Goal: Task Accomplishment & Management: Use online tool/utility

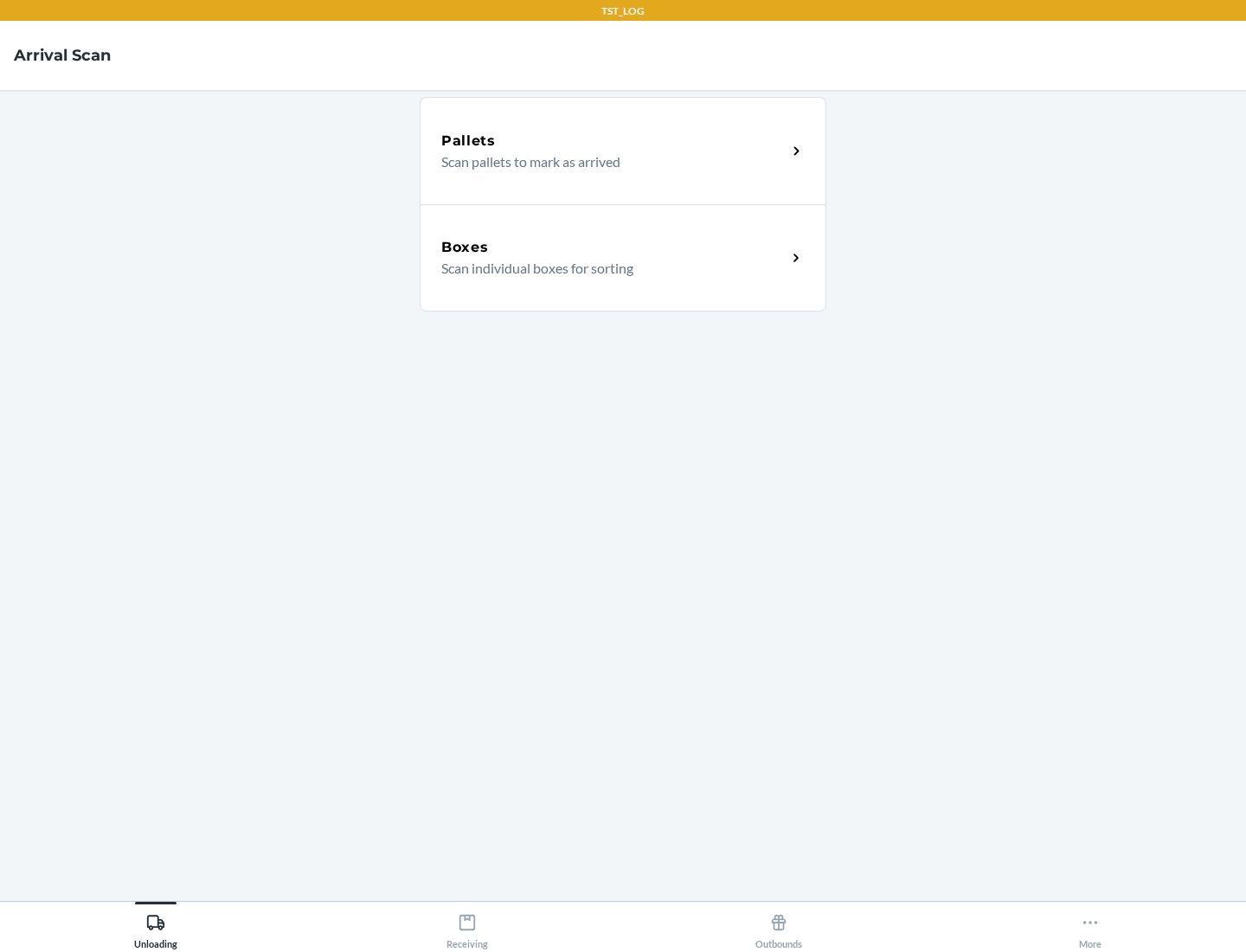
click at [614, 247] on div "Boxes" at bounding box center [614, 247] width 345 height 21
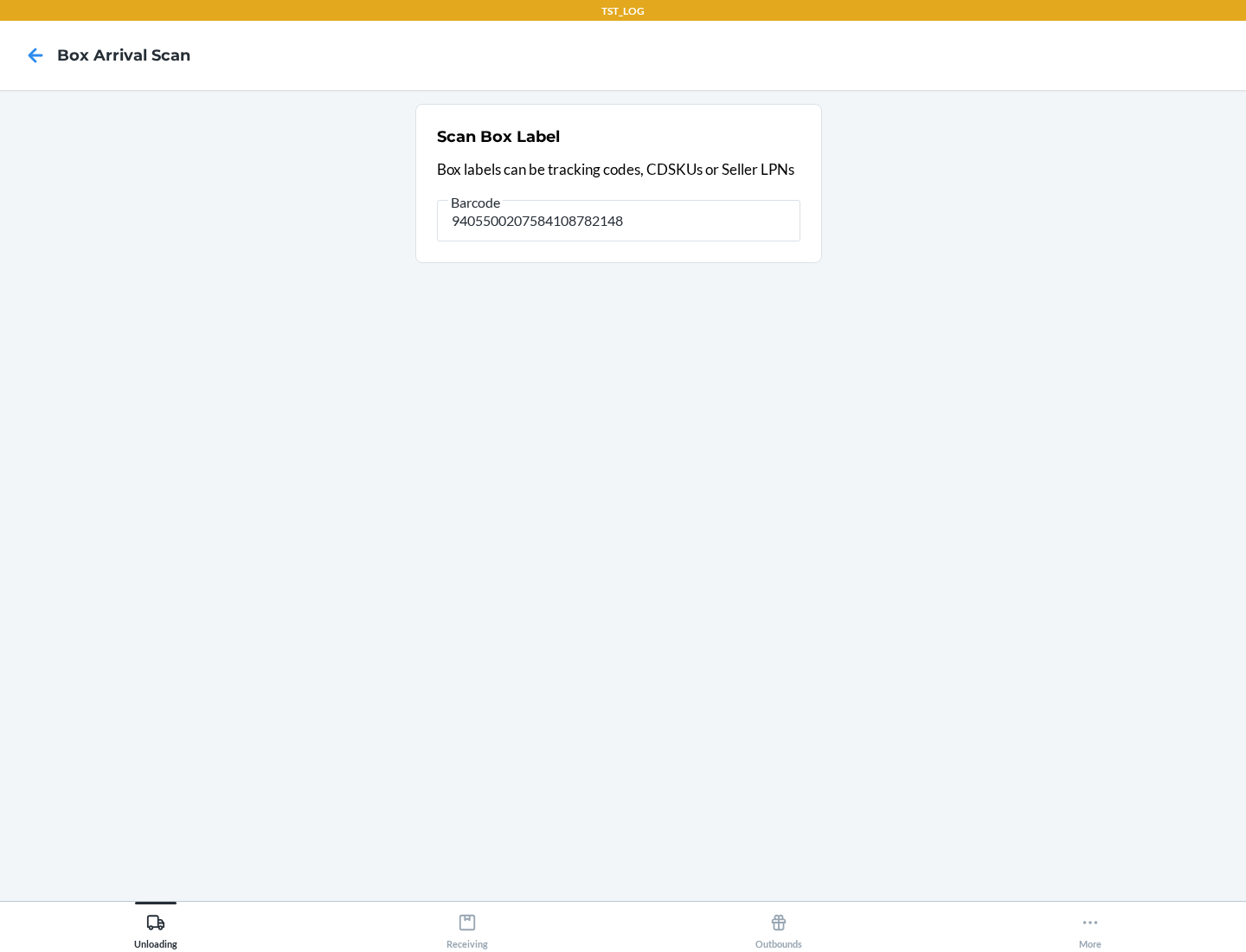
type input "9405500207584108782148"
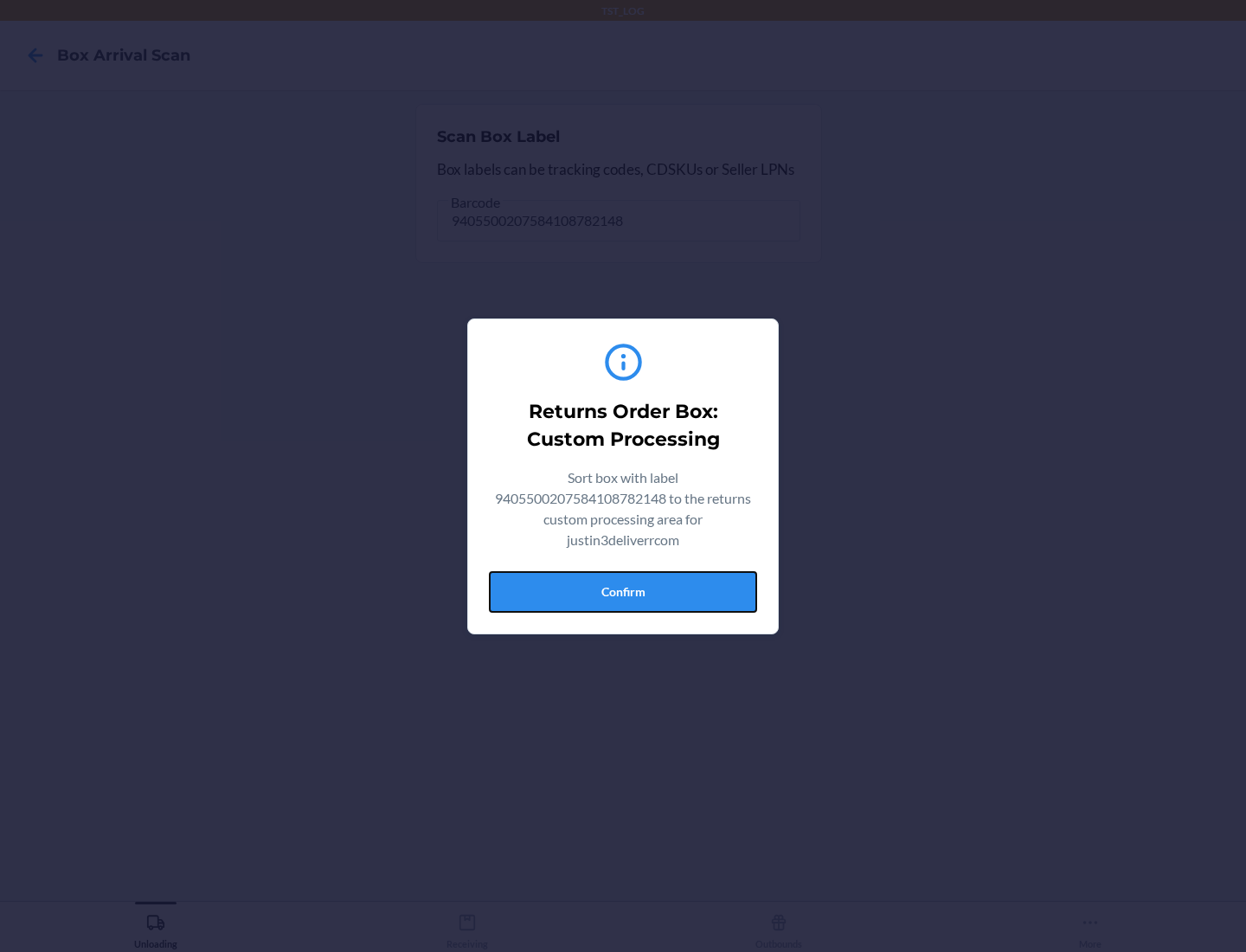
click at [623, 591] on button "Confirm" at bounding box center [623, 591] width 268 height 41
